Goal: Task Accomplishment & Management: Manage account settings

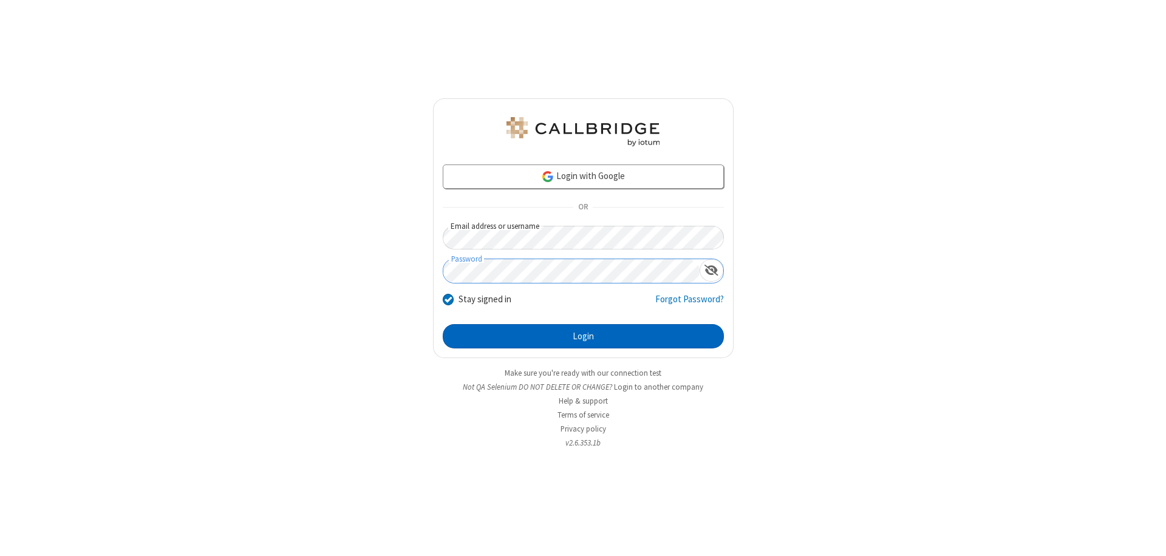
click at [583, 336] on button "Login" at bounding box center [583, 336] width 281 height 24
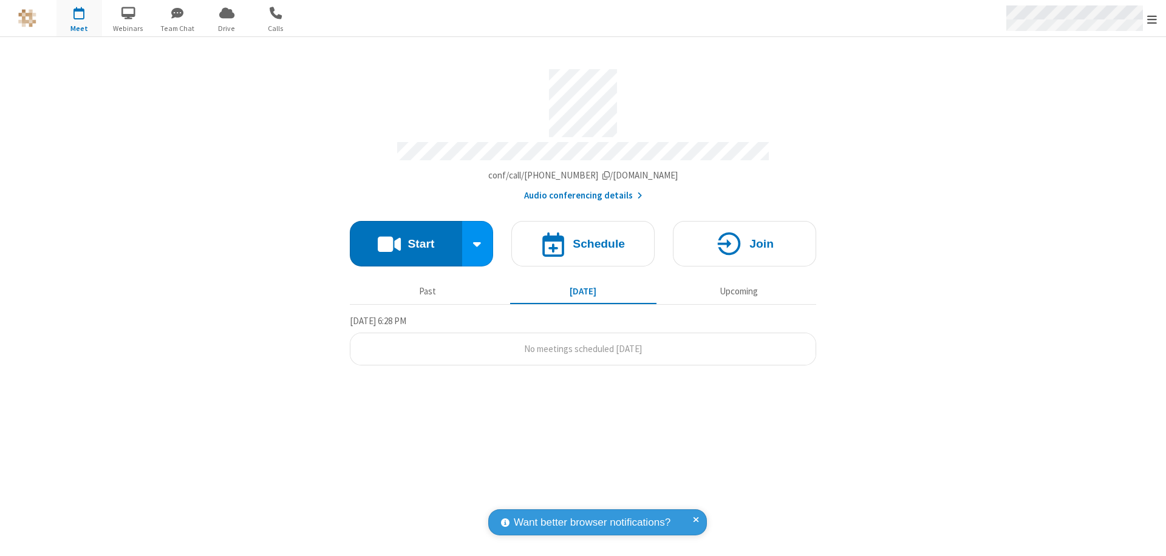
click at [1152, 19] on span "Open menu" at bounding box center [1152, 19] width 10 height 12
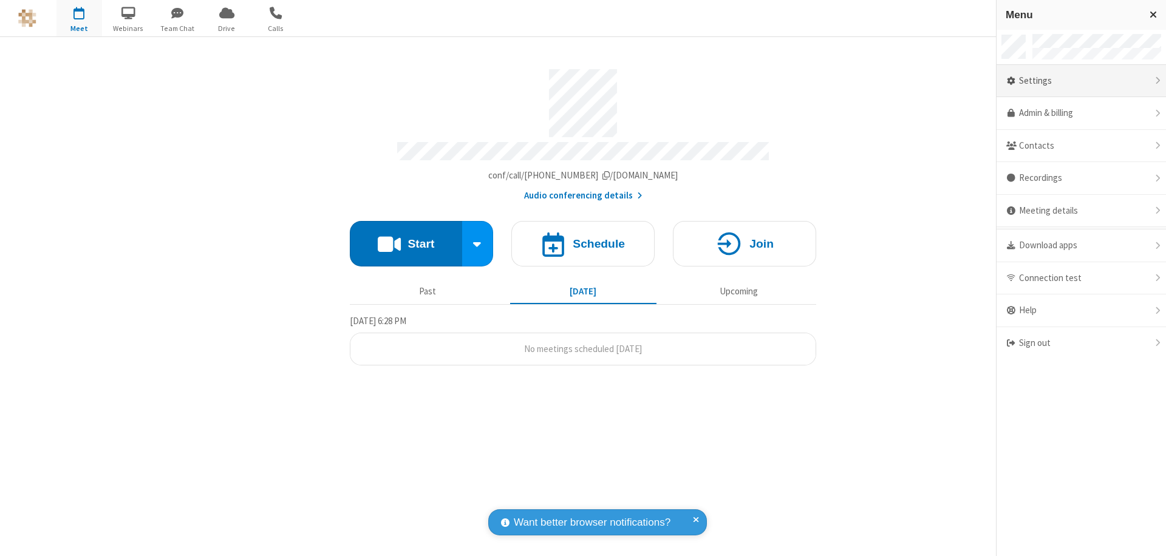
click at [1081, 81] on div "Settings" at bounding box center [1080, 81] width 169 height 33
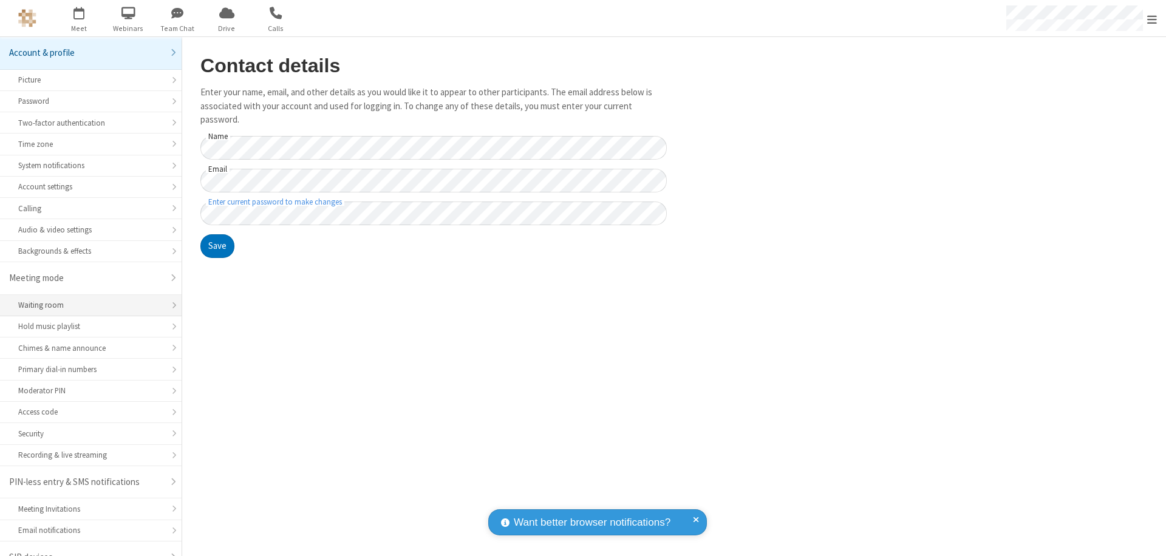
click at [86, 299] on div "Waiting room" at bounding box center [90, 305] width 145 height 12
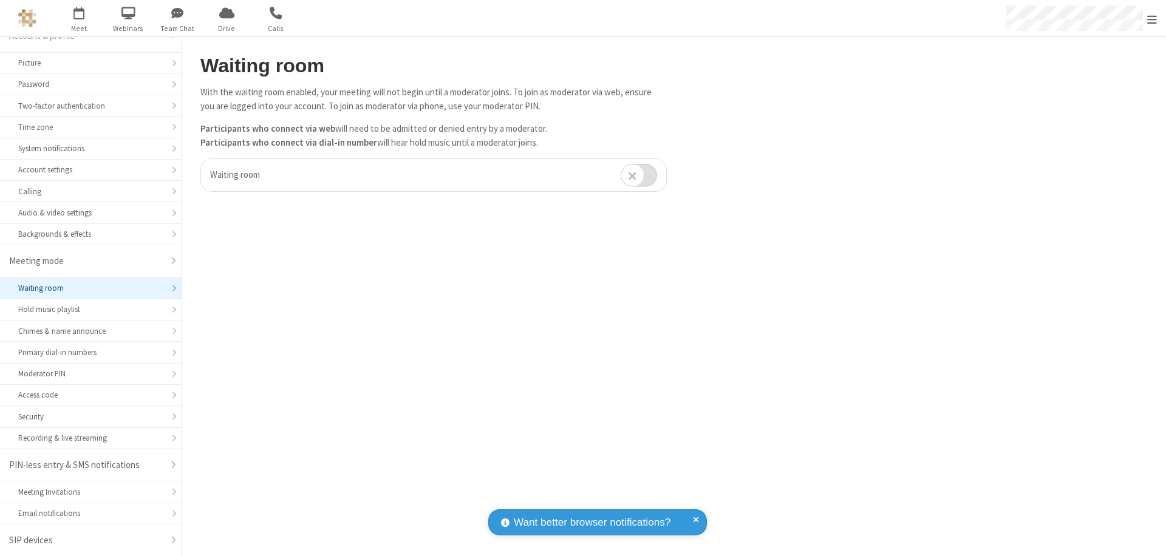
click at [639, 175] on input "checkbox" at bounding box center [639, 175] width 36 height 24
checkbox input "true"
click at [1152, 18] on span "Open menu" at bounding box center [1152, 19] width 10 height 12
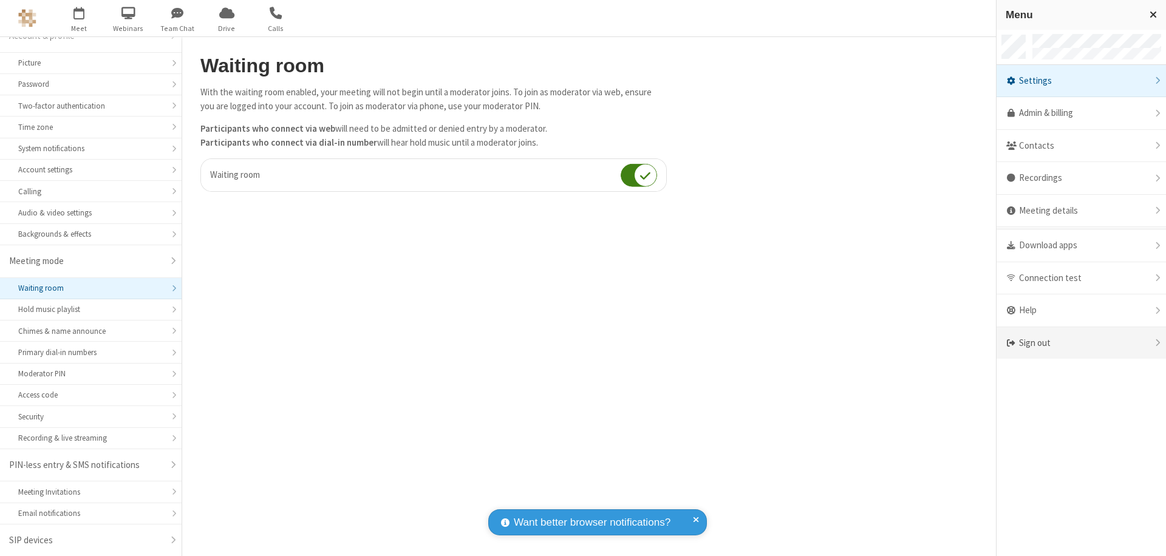
click at [1081, 343] on div "Sign out" at bounding box center [1080, 343] width 169 height 32
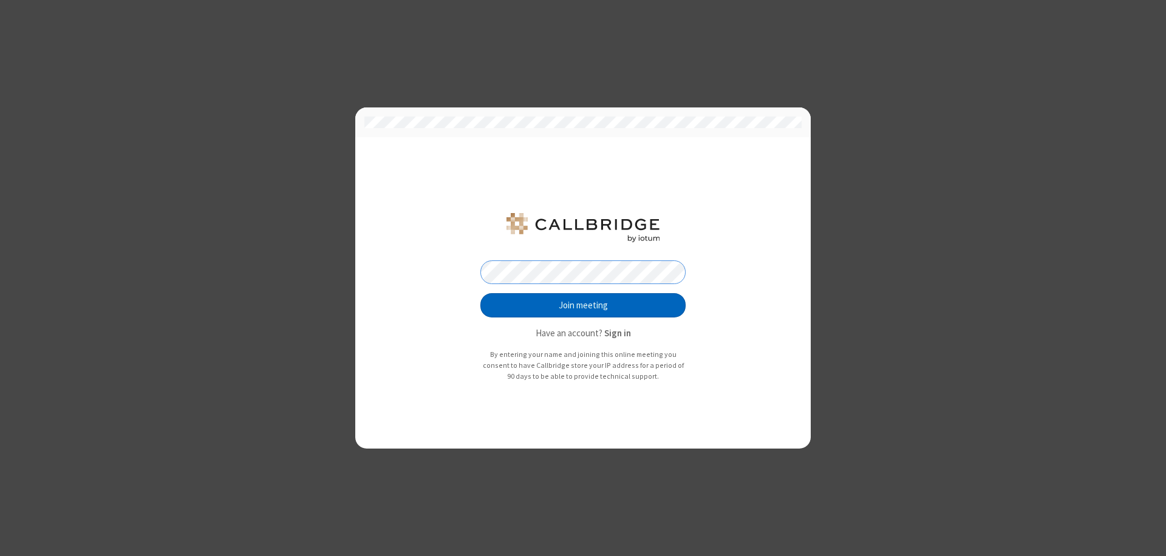
click at [583, 305] on button "Join meeting" at bounding box center [582, 305] width 205 height 24
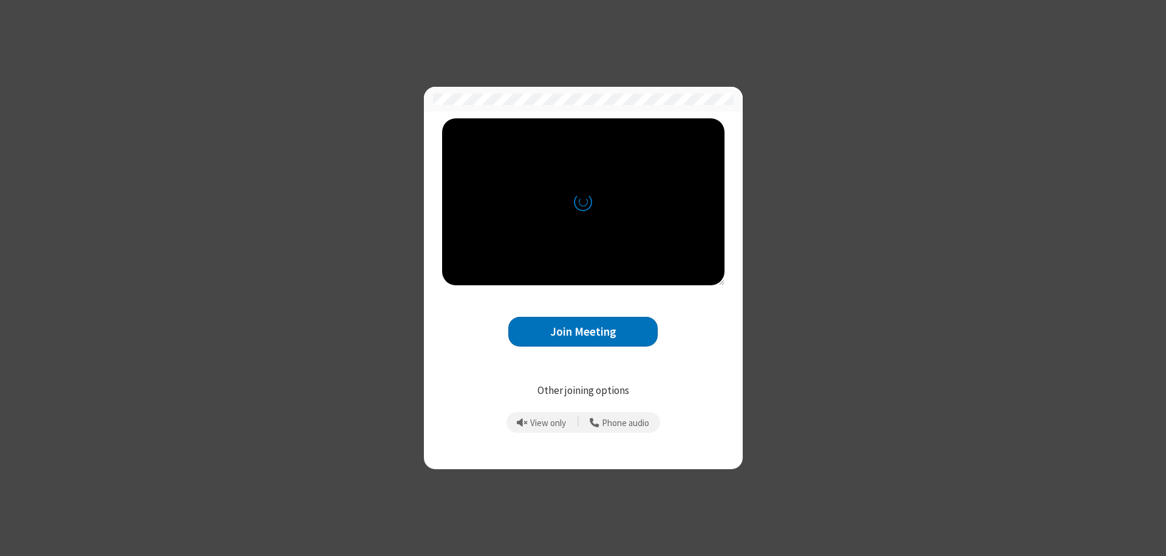
click at [583, 332] on button "Join Meeting" at bounding box center [582, 332] width 149 height 30
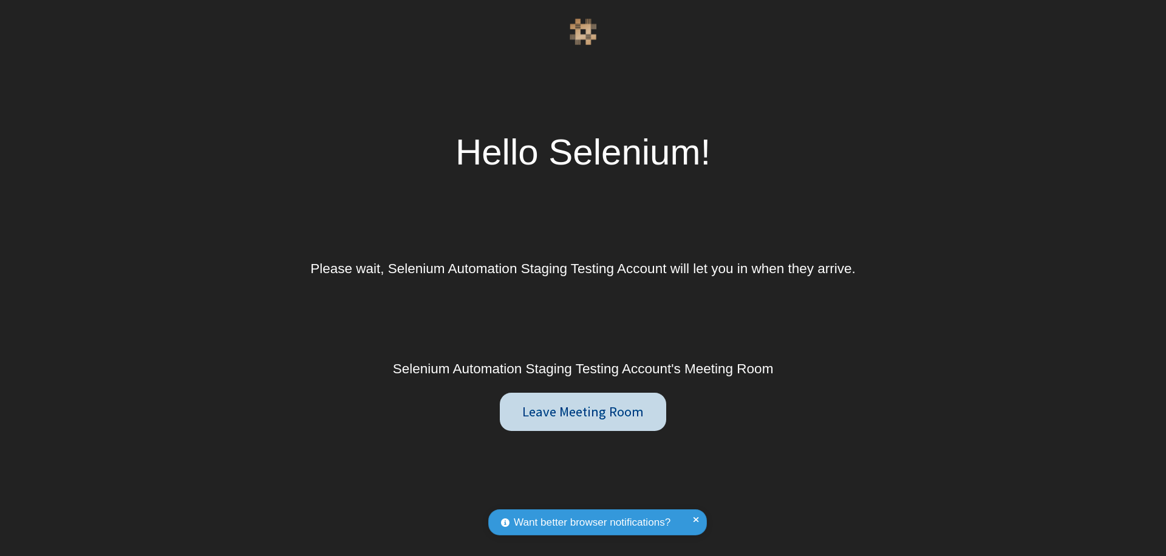
click at [582, 412] on button "Leave Meeting Room" at bounding box center [583, 412] width 166 height 39
